Goal: Check status

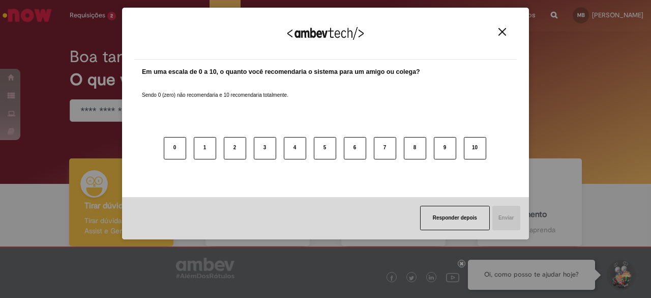
click at [502, 34] on img "Close" at bounding box center [502, 32] width 8 height 8
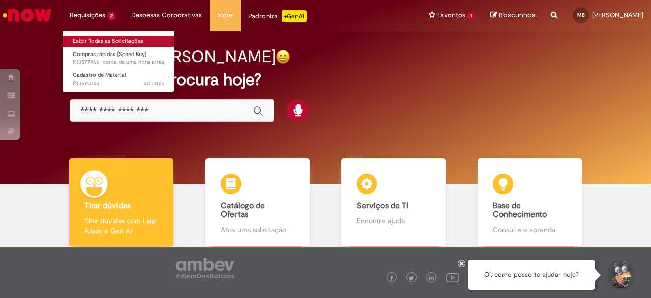
click at [84, 40] on link "Exibir Todas as Solicitações" at bounding box center [119, 41] width 112 height 11
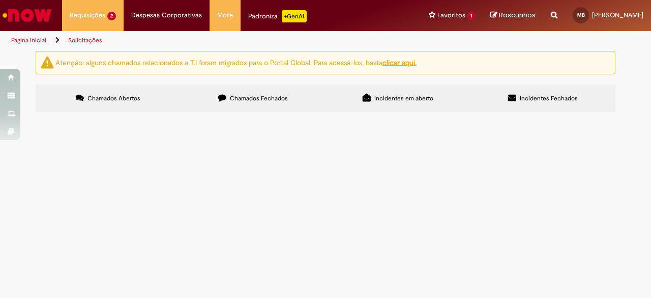
click at [276, 98] on span "Chamados Fechados" at bounding box center [259, 98] width 58 height 8
click at [0, 0] on input "Pesquisar" at bounding box center [0, 0] width 0 height 0
paste input "*********"
type input "*********"
click at [0, 0] on button "Pesquisar" at bounding box center [0, 0] width 0 height 0
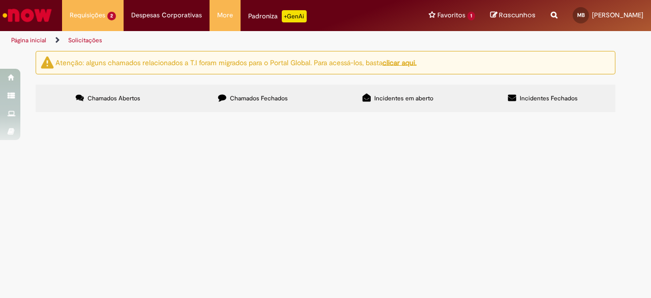
click at [0, 0] on span "Instalação de 12 bate rodar e a fabricação de 1 bate rodas" at bounding box center [0, 0] width 0 height 0
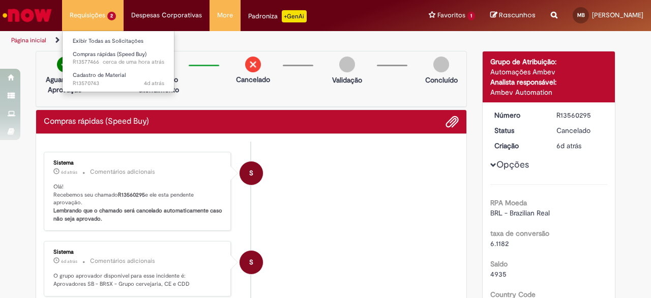
drag, startPoint x: 39, startPoint y: 16, endPoint x: 62, endPoint y: 5, distance: 25.5
click at [39, 16] on img "Ir para a Homepage" at bounding box center [27, 15] width 52 height 20
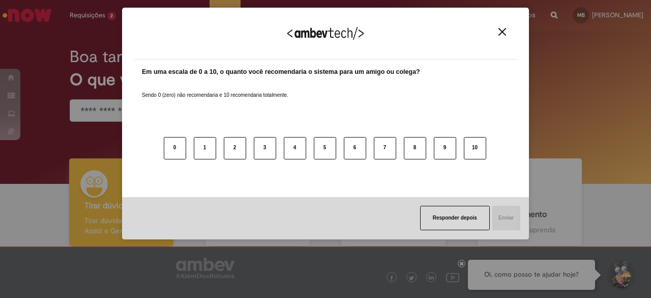
click at [498, 31] on img "Close" at bounding box center [502, 32] width 8 height 8
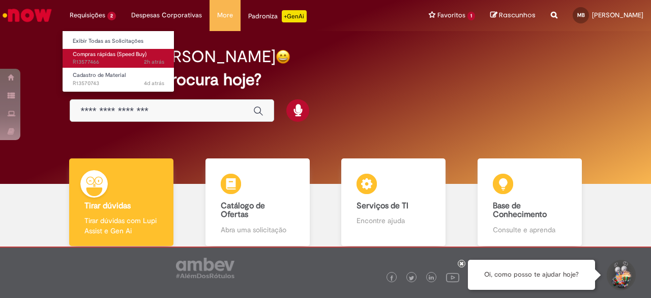
click at [96, 60] on span "2h atrás 2 horas atrás R13577466" at bounding box center [119, 62] width 92 height 8
click at [95, 60] on span "2h atrás 2 horas atrás R13577466" at bounding box center [119, 62] width 92 height 8
